Goal: Check status: Check status

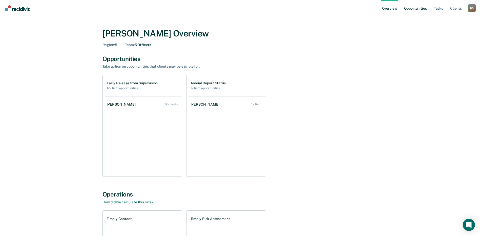
click at [417, 6] on link "Opportunities" at bounding box center [415, 8] width 25 height 16
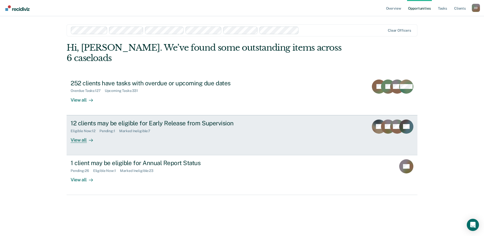
click at [77, 133] on div "View all" at bounding box center [85, 138] width 28 height 10
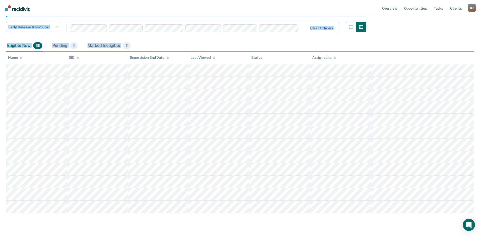
scroll to position [77, 0]
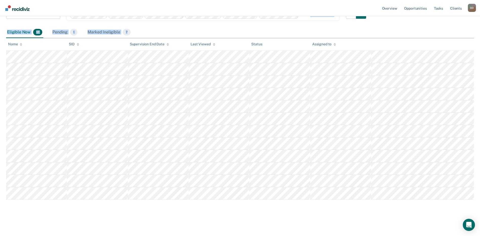
drag, startPoint x: 4, startPoint y: 58, endPoint x: 352, endPoint y: 211, distance: 380.1
click at [352, 211] on main "Early Release from Supervision Supervision clients may be eligible for Early Re…" at bounding box center [240, 92] width 480 height 285
copy div "Early Release from Supervision Early Release from Supervision Annual Report Sta…"
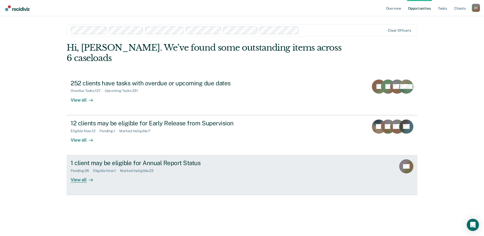
click at [80, 173] on div "View all" at bounding box center [85, 178] width 28 height 10
